Goal: Task Accomplishment & Management: Manage account settings

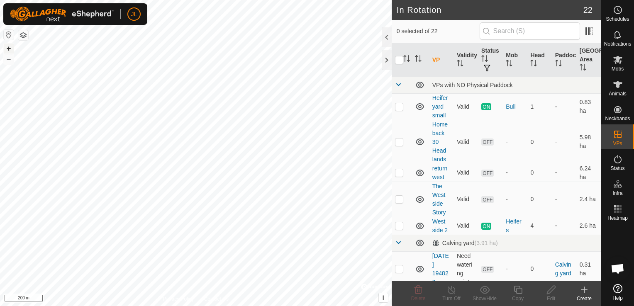
click at [9, 47] on button "+" at bounding box center [9, 49] width 10 height 10
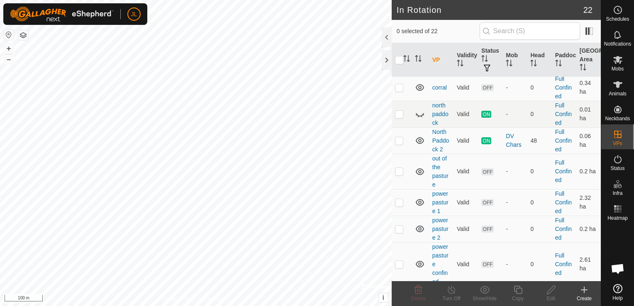
scroll to position [397, 0]
click at [421, 117] on icon at bounding box center [420, 115] width 8 height 3
click at [442, 127] on link "north paddock" at bounding box center [440, 115] width 16 height 24
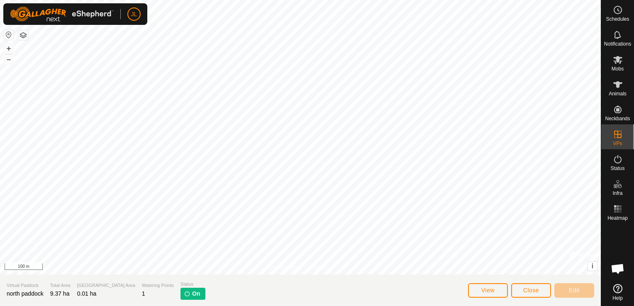
click at [192, 292] on span "On" at bounding box center [196, 294] width 8 height 9
click at [532, 293] on span "Close" at bounding box center [531, 290] width 16 height 7
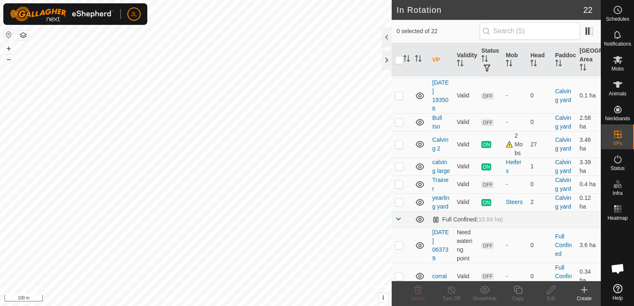
scroll to position [417, 0]
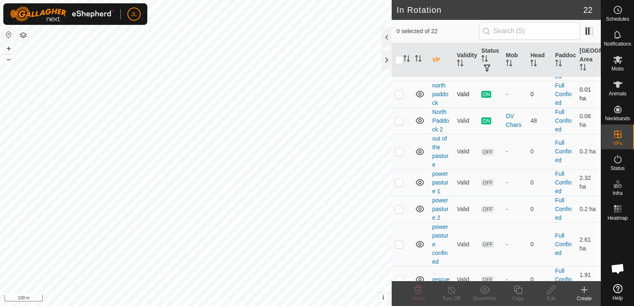
click at [396, 97] on p-checkbox at bounding box center [399, 94] width 8 height 7
checkbox input "true"
click at [451, 291] on icon at bounding box center [451, 290] width 10 height 10
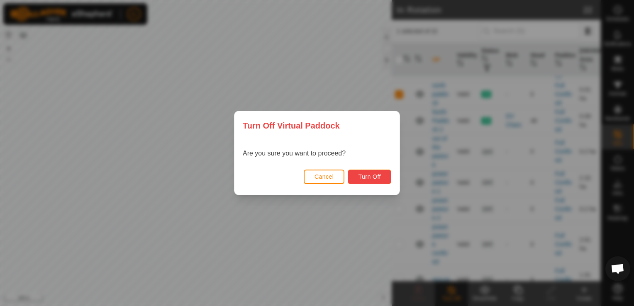
click at [365, 176] on span "Turn Off" at bounding box center [369, 176] width 23 height 7
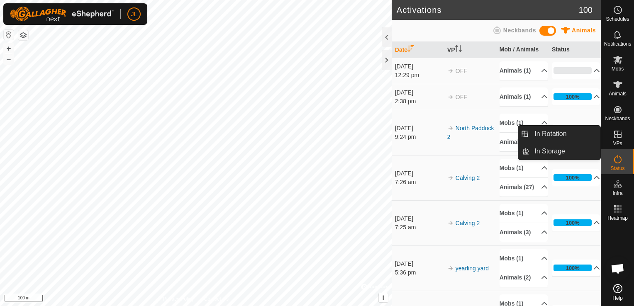
click at [615, 135] on icon at bounding box center [618, 134] width 10 height 10
click at [559, 130] on link "In Rotation" at bounding box center [564, 134] width 71 height 17
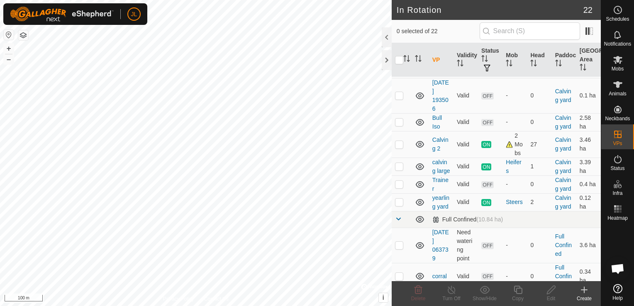
scroll to position [417, 0]
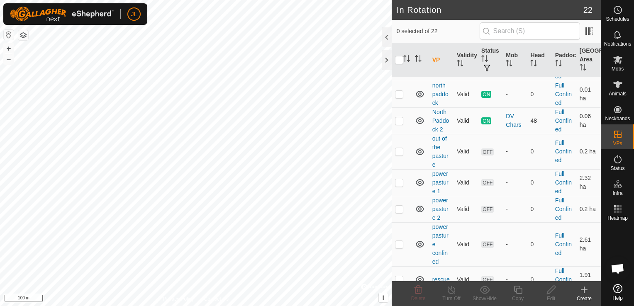
click at [395, 124] on p-checkbox at bounding box center [399, 120] width 8 height 7
checkbox input "true"
click at [397, 97] on p-checkbox at bounding box center [399, 94] width 8 height 7
checkbox input "true"
click at [397, 124] on p-checkbox at bounding box center [399, 120] width 8 height 7
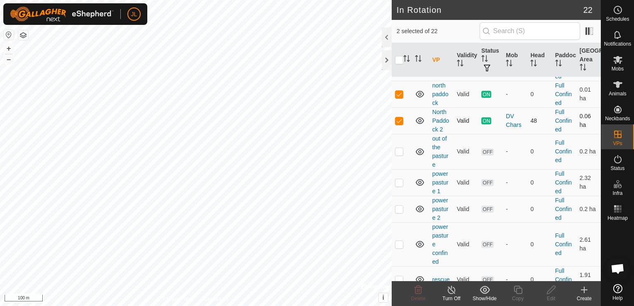
checkbox input "false"
click at [397, 97] on p-checkbox at bounding box center [399, 94] width 8 height 7
checkbox input "false"
click at [397, 155] on p-checkbox at bounding box center [399, 151] width 8 height 7
checkbox input "true"
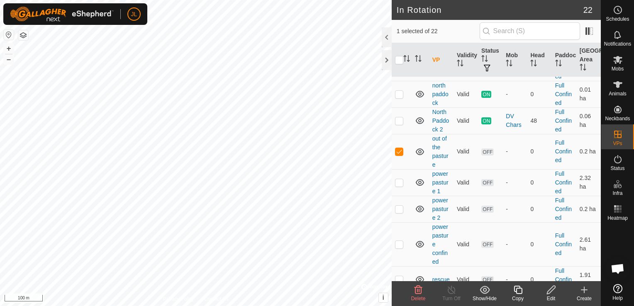
click at [550, 292] on icon at bounding box center [551, 290] width 8 height 8
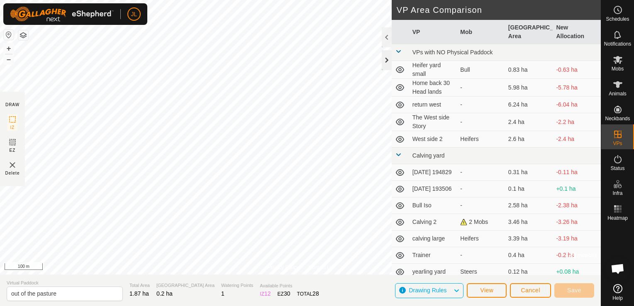
click at [387, 61] on div at bounding box center [387, 60] width 10 height 20
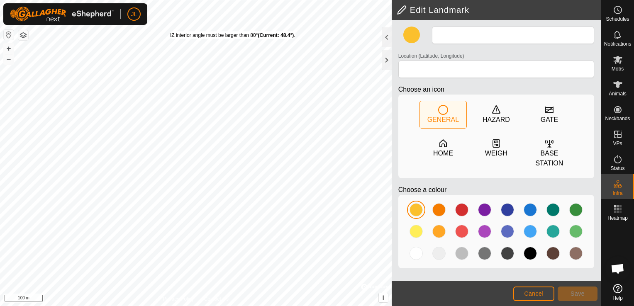
type input "Landmark 6"
type input "42.685649, -81.611012"
click at [533, 293] on span "Cancel" at bounding box center [533, 293] width 19 height 7
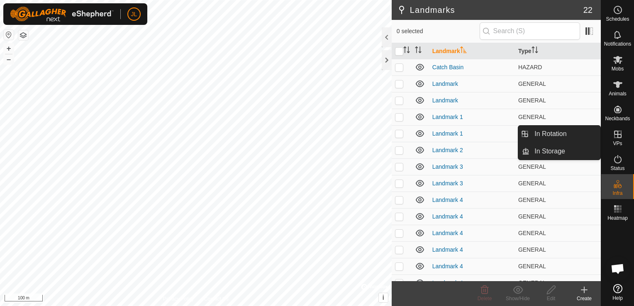
click at [622, 139] on es-virtualpaddocks-svg-icon at bounding box center [617, 134] width 15 height 13
click at [566, 138] on link "In Rotation" at bounding box center [564, 134] width 71 height 17
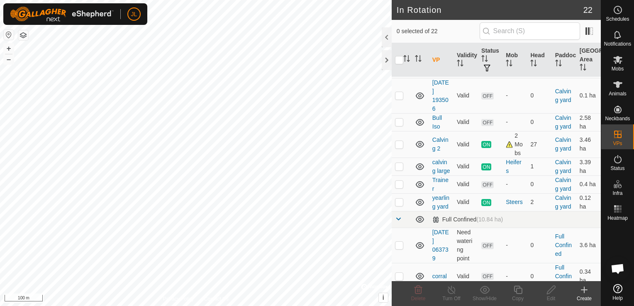
scroll to position [417, 0]
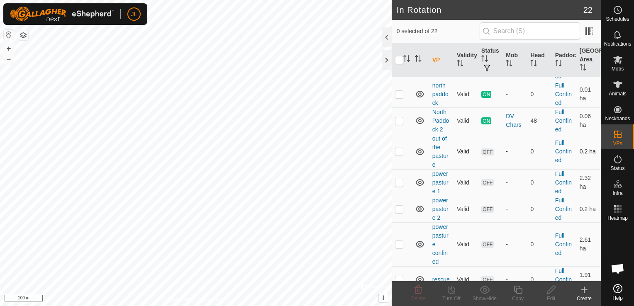
click at [400, 155] on p-checkbox at bounding box center [399, 151] width 8 height 7
checkbox input "true"
click at [549, 291] on icon at bounding box center [551, 290] width 10 height 10
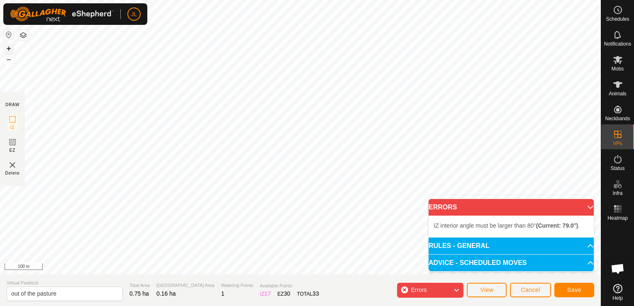
click at [8, 49] on button "+" at bounding box center [9, 49] width 10 height 10
click at [9, 49] on button "+" at bounding box center [9, 49] width 10 height 10
click at [18, 95] on div "Privacy Policy Contact Us Landmark 2 + – ⇧ i © Mapbox , © OpenStreetMap , Impro…" at bounding box center [300, 153] width 601 height 306
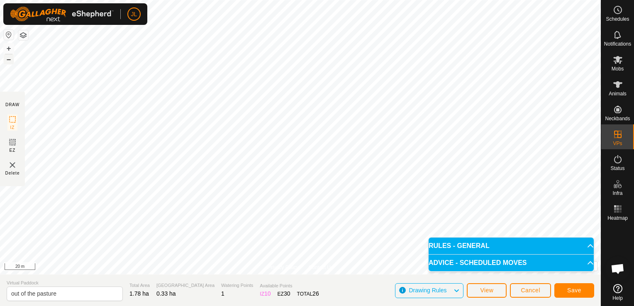
click at [8, 62] on button "–" at bounding box center [9, 59] width 10 height 10
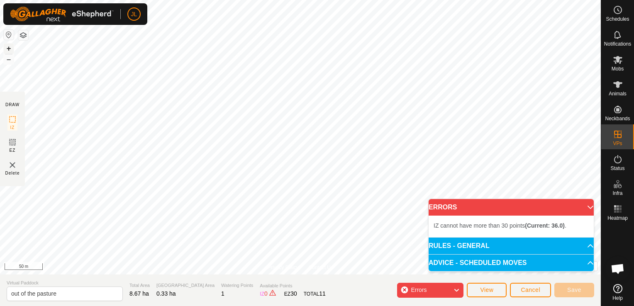
click at [7, 47] on button "+" at bounding box center [9, 49] width 10 height 10
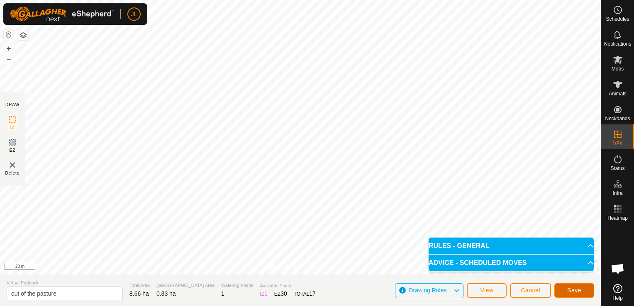
click at [569, 290] on span "Save" at bounding box center [574, 290] width 14 height 7
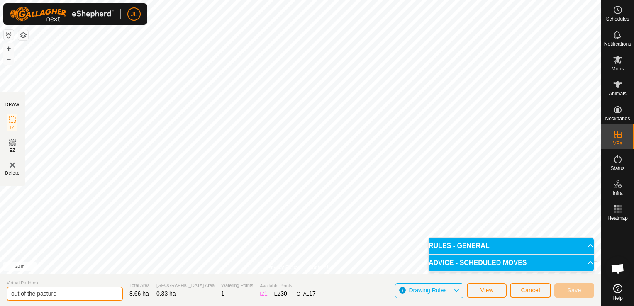
click at [72, 296] on input "out of the pasture" at bounding box center [65, 294] width 116 height 15
click at [79, 294] on input "out of the pasture" at bounding box center [65, 294] width 116 height 15
type input "out of the pasture 1"
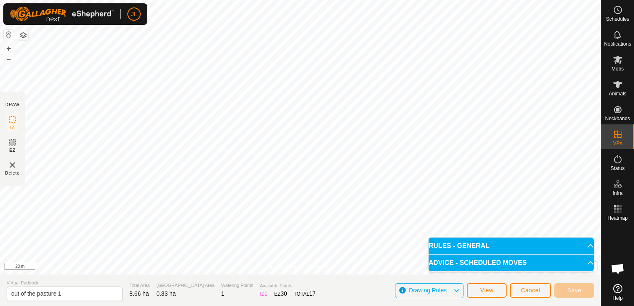
click at [99, 280] on span "Virtual Paddock" at bounding box center [65, 283] width 116 height 7
